Goal: Transaction & Acquisition: Download file/media

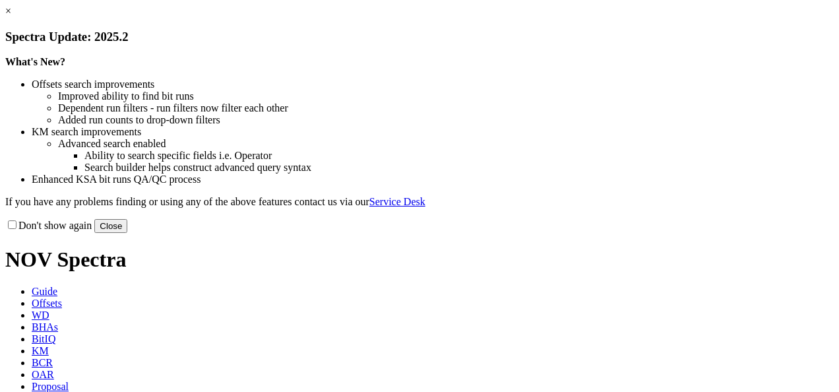
click at [11, 16] on link "×" at bounding box center [8, 10] width 6 height 11
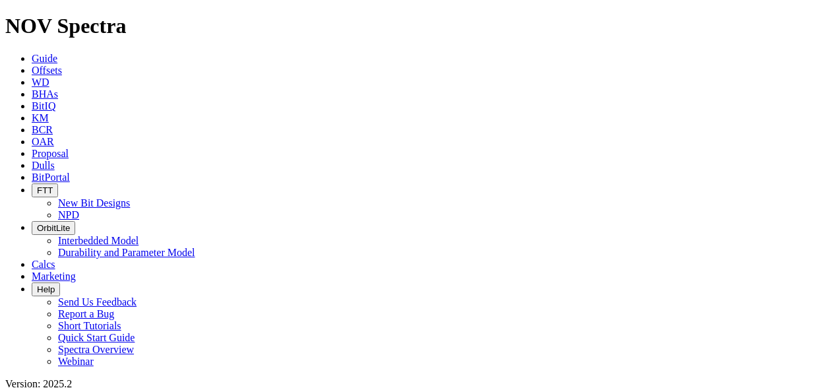
drag, startPoint x: 208, startPoint y: 70, endPoint x: 120, endPoint y: 78, distance: 88.1
type input "Sabertooth"
